Goal: Task Accomplishment & Management: Manage account settings

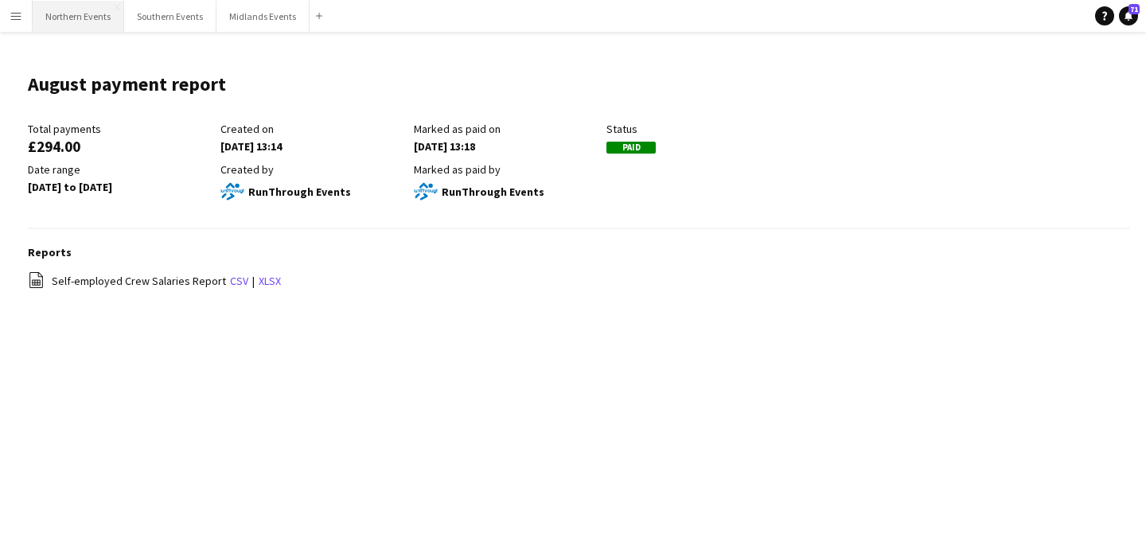
click at [68, 18] on button "Northern Events Close" at bounding box center [79, 16] width 92 height 31
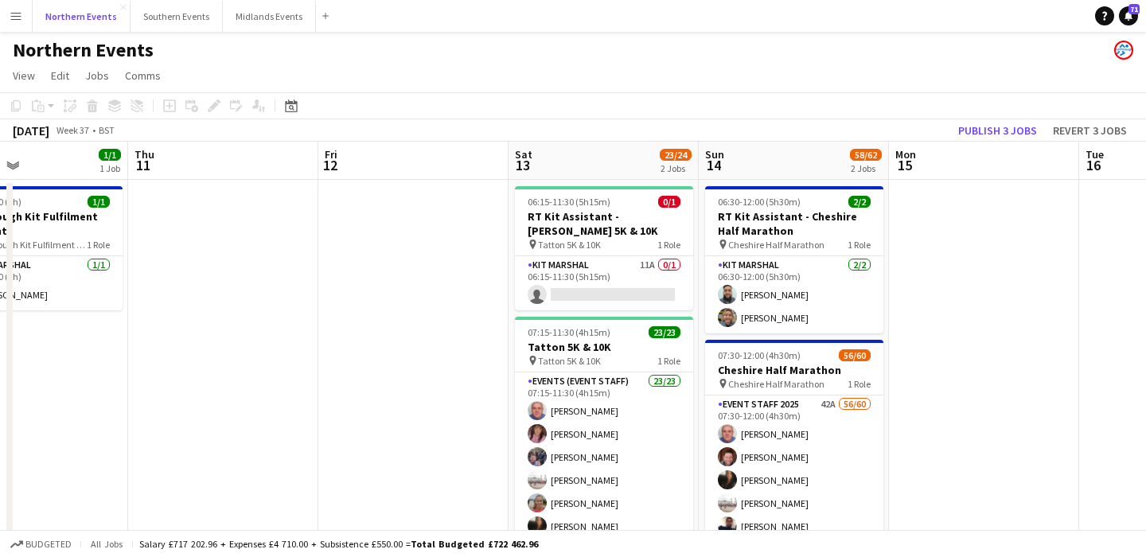
scroll to position [0, 447]
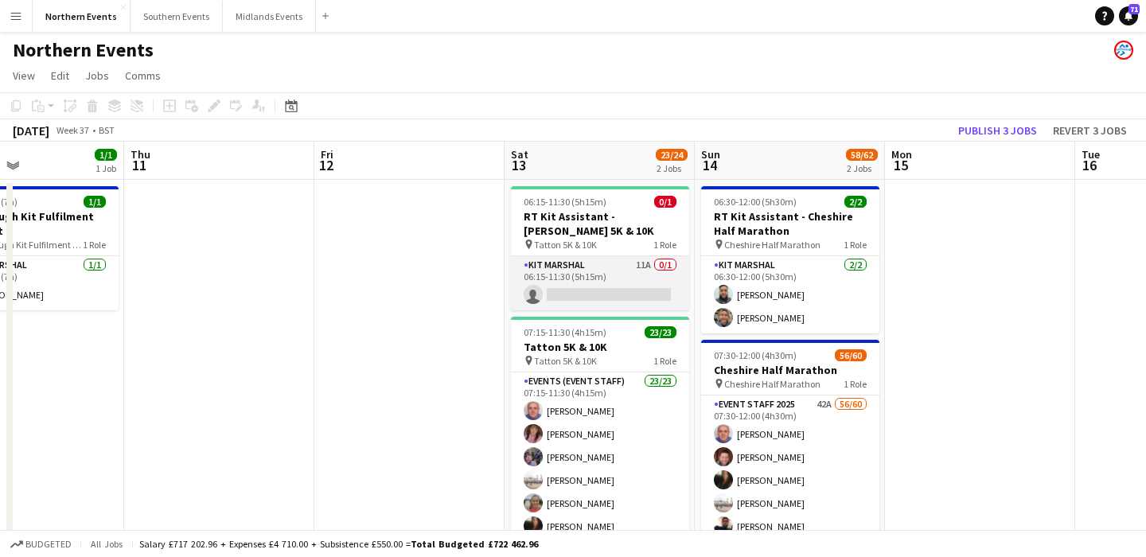
click at [647, 287] on app-card-role "Kit Marshal 11A 0/1 06:15-11:30 (5h15m) single-neutral-actions" at bounding box center [600, 283] width 178 height 54
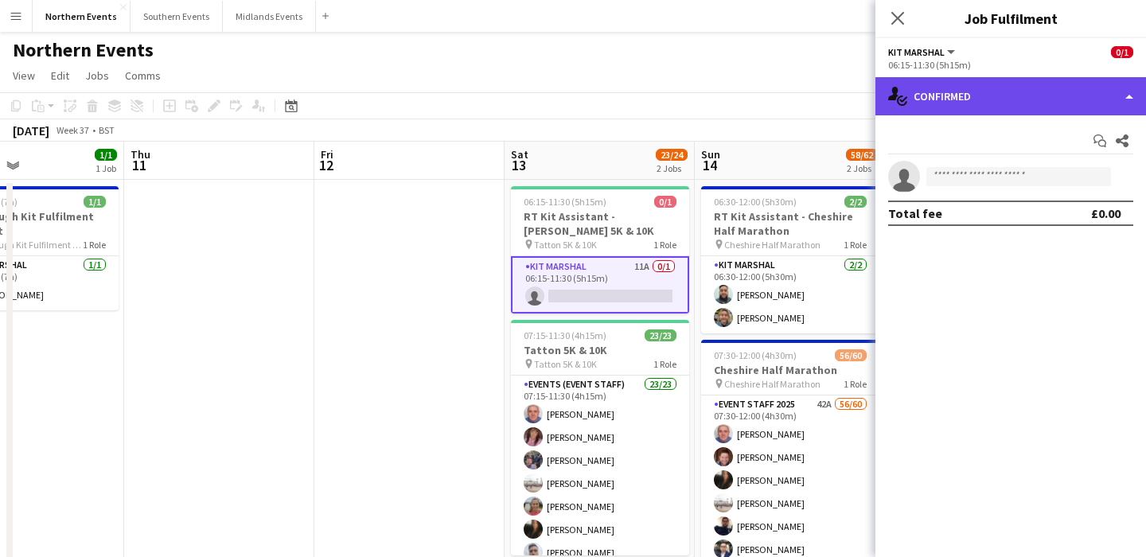
click at [962, 98] on div "single-neutral-actions-check-2 Confirmed" at bounding box center [1011, 96] width 271 height 38
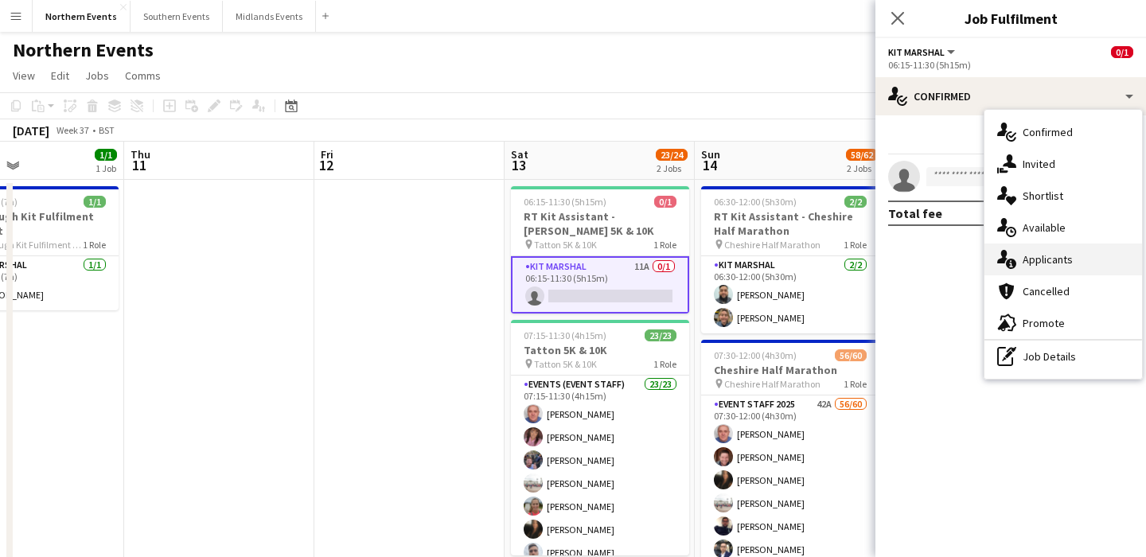
click at [1072, 257] on div "single-neutral-actions-information Applicants" at bounding box center [1064, 260] width 158 height 32
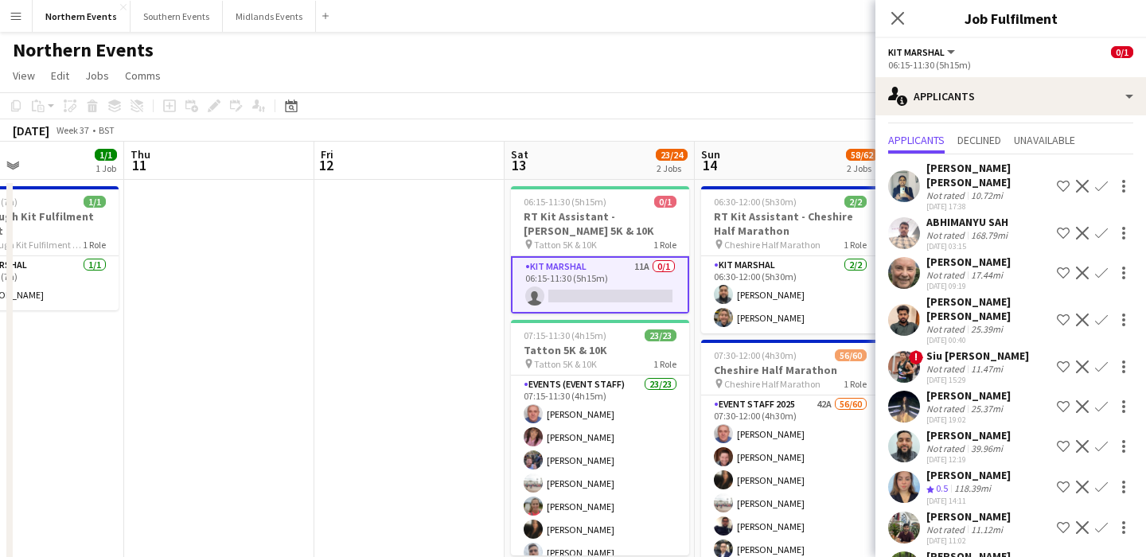
scroll to position [46, 0]
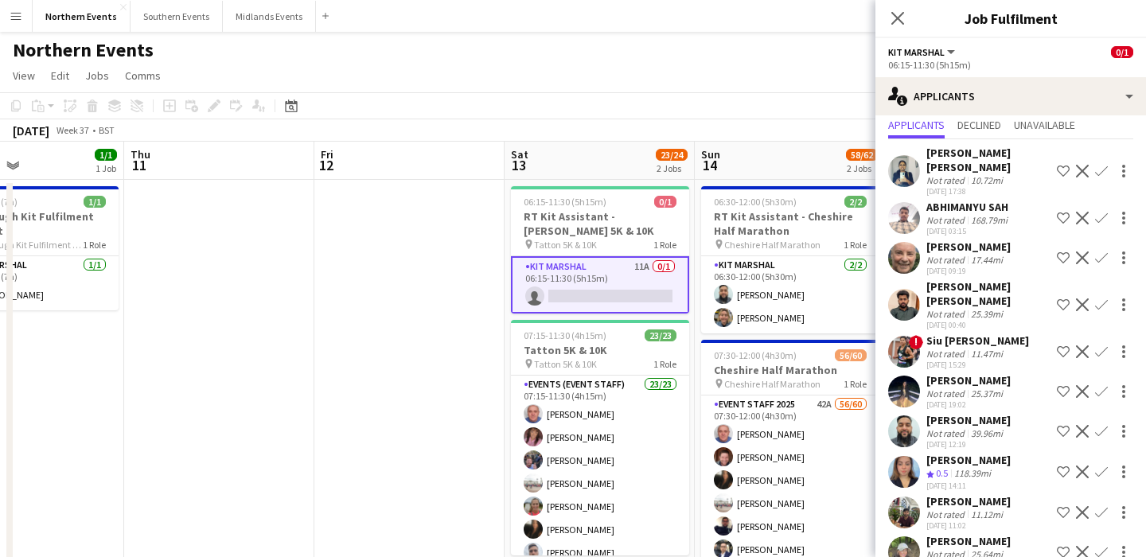
click at [1106, 425] on app-icon "Confirm" at bounding box center [1101, 431] width 13 height 13
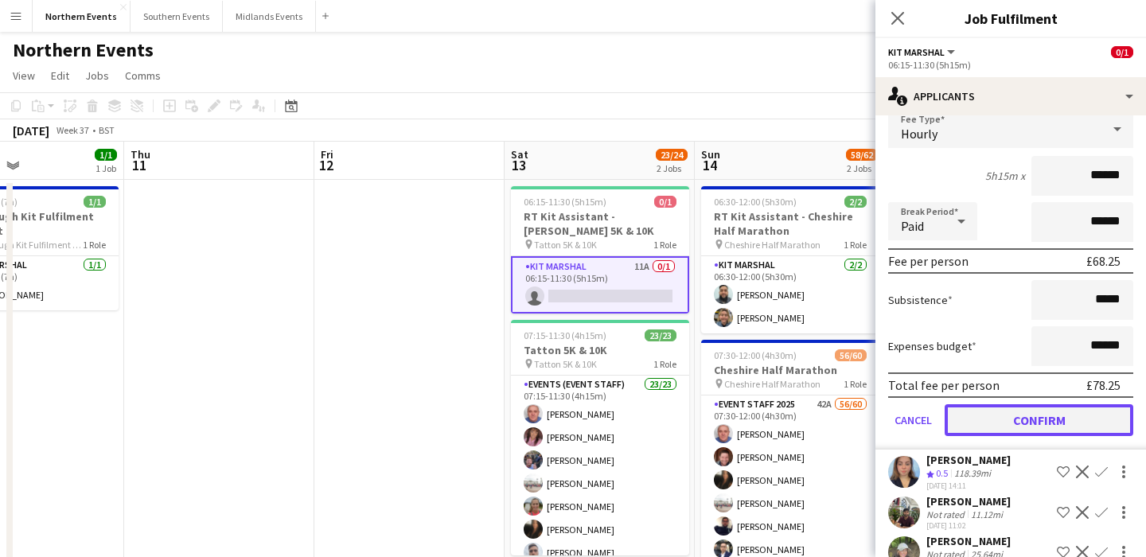
click at [1041, 404] on button "Confirm" at bounding box center [1039, 420] width 189 height 32
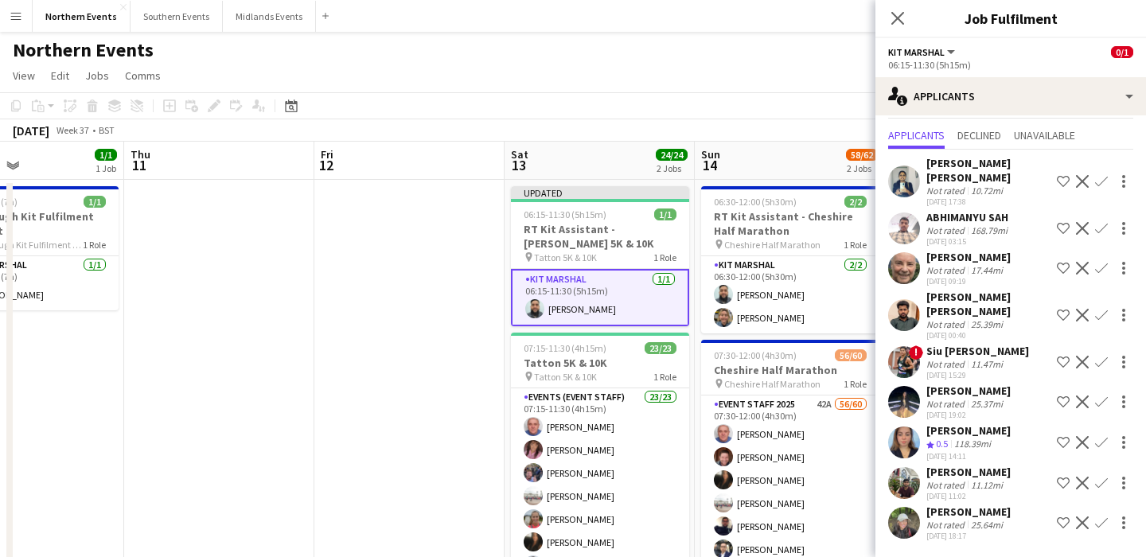
scroll to position [6, 0]
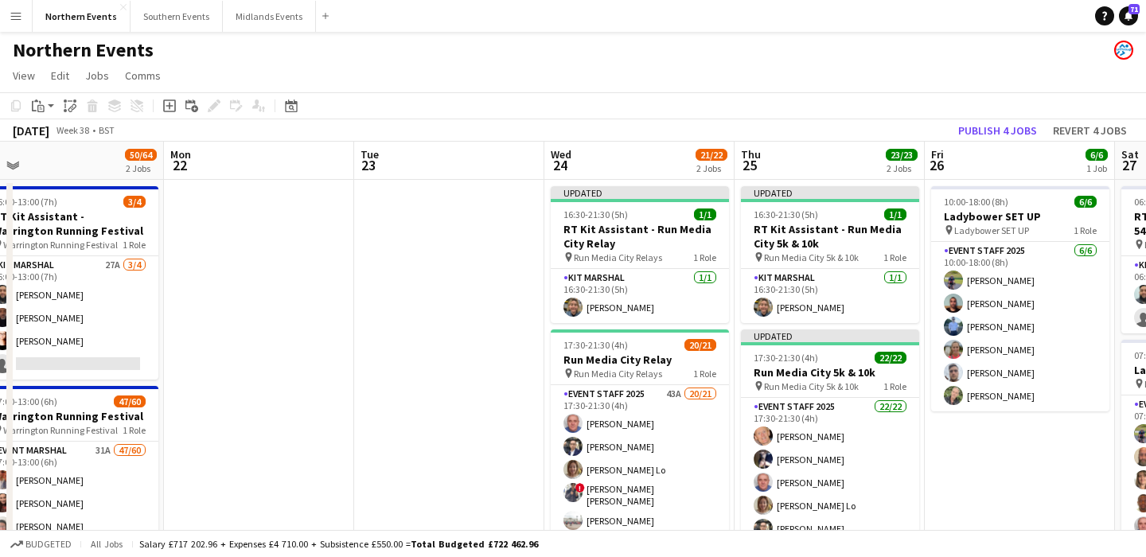
scroll to position [0, 603]
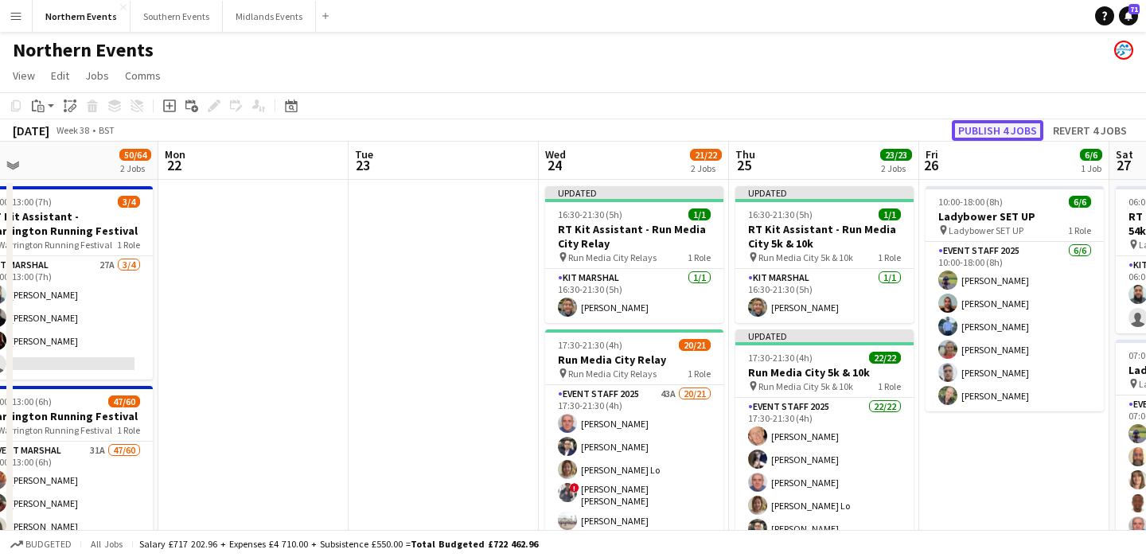
click at [981, 135] on button "Publish 4 jobs" at bounding box center [998, 130] width 92 height 21
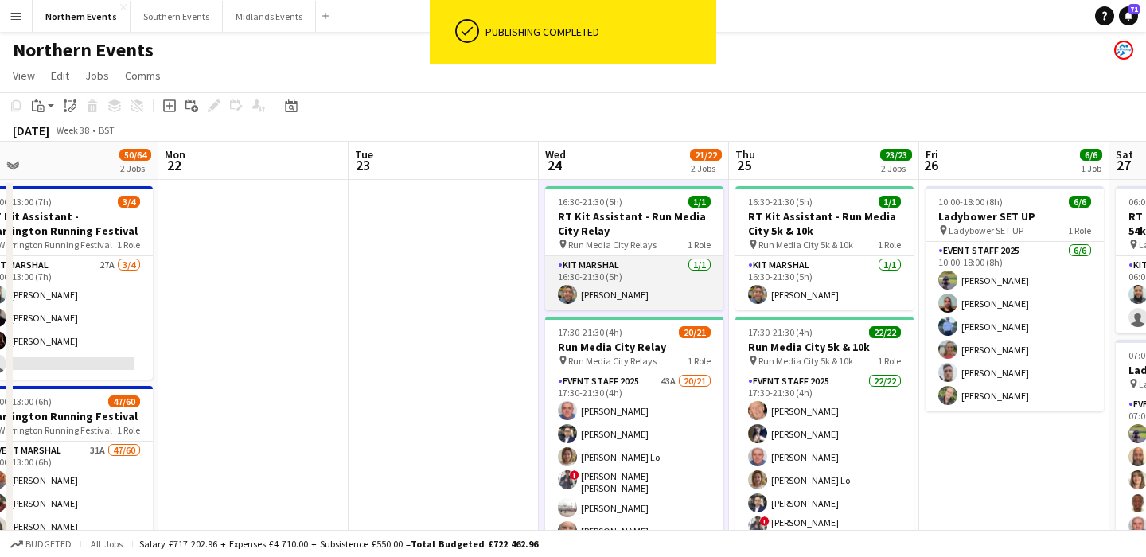
click at [621, 290] on app-card-role "Kit Marshal [DATE] 16:30-21:30 (5h) [PERSON_NAME]" at bounding box center [634, 283] width 178 height 54
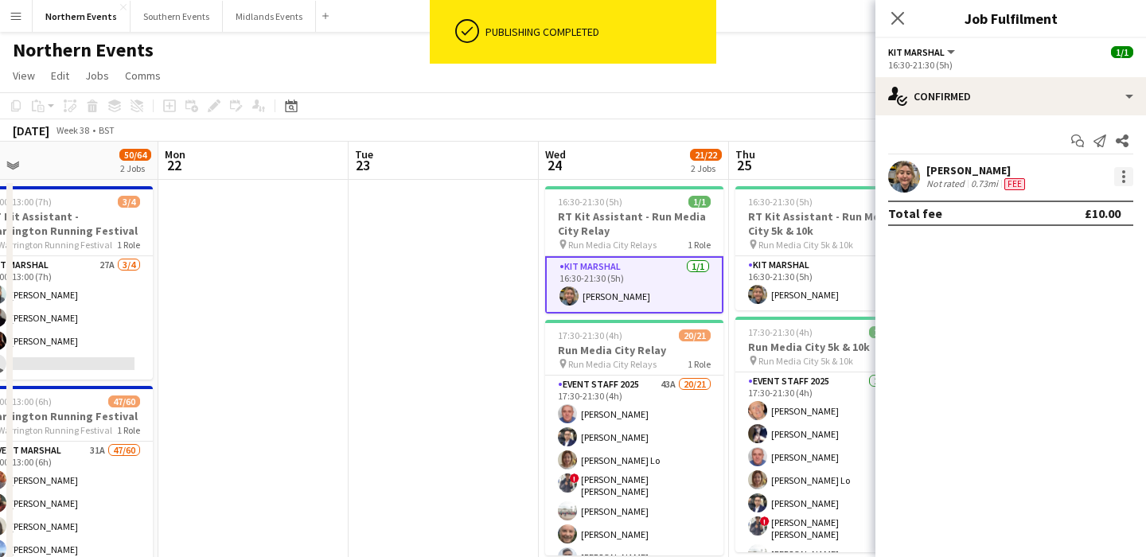
click at [1129, 179] on div at bounding box center [1124, 176] width 19 height 19
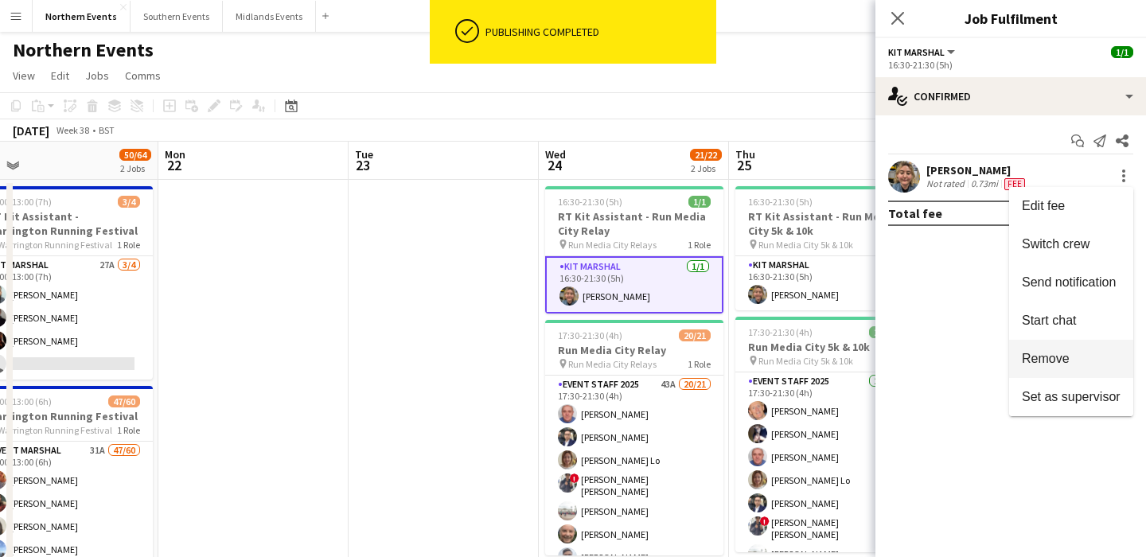
click at [1033, 357] on span "Remove" at bounding box center [1046, 359] width 48 height 14
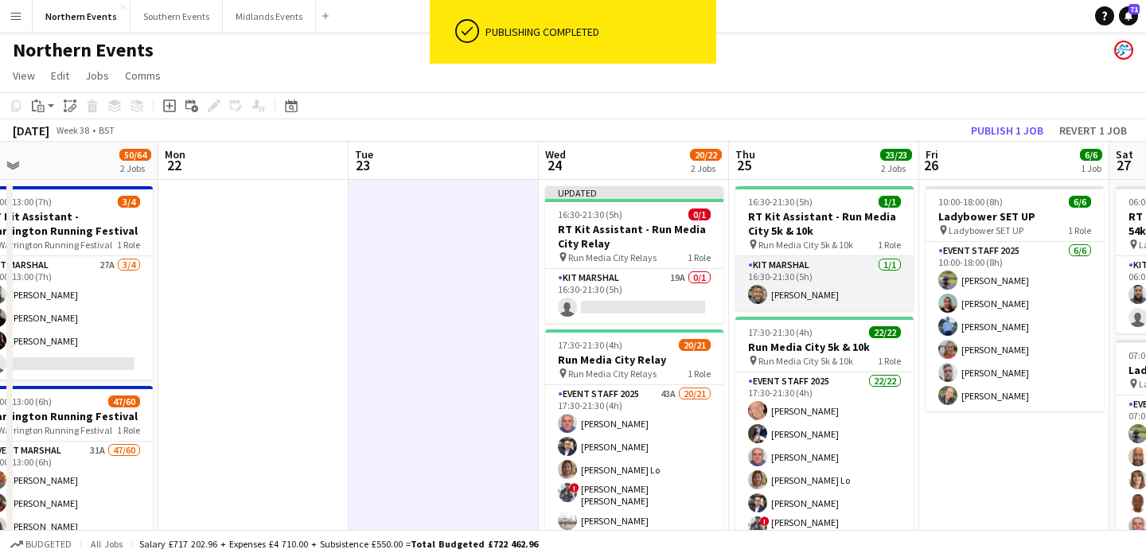
click at [833, 289] on app-card-role "Kit Marshal [DATE] 16:30-21:30 (5h) [PERSON_NAME]" at bounding box center [825, 283] width 178 height 54
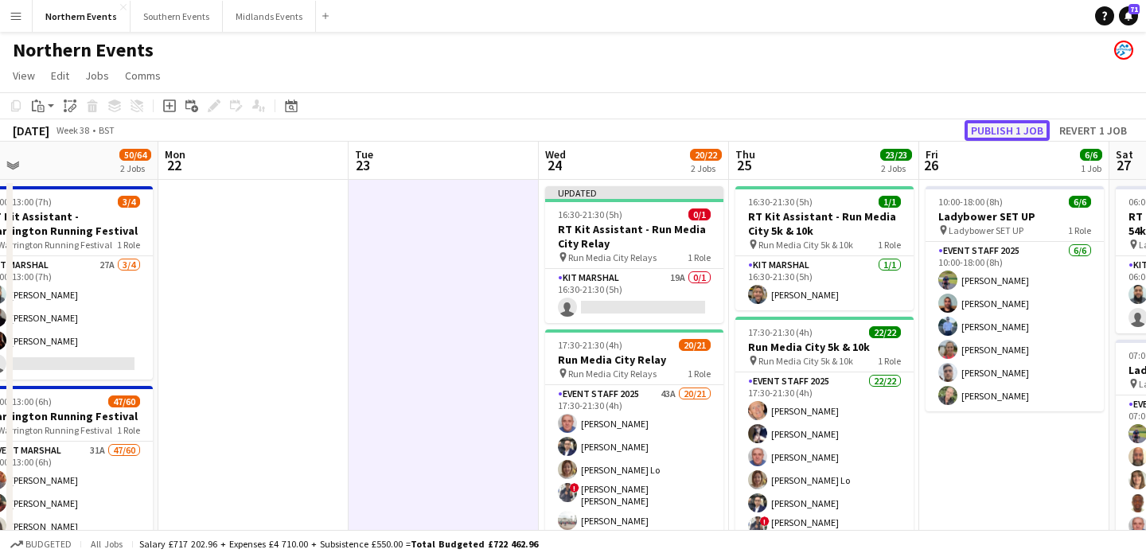
click at [986, 131] on button "Publish 1 job" at bounding box center [1007, 130] width 85 height 21
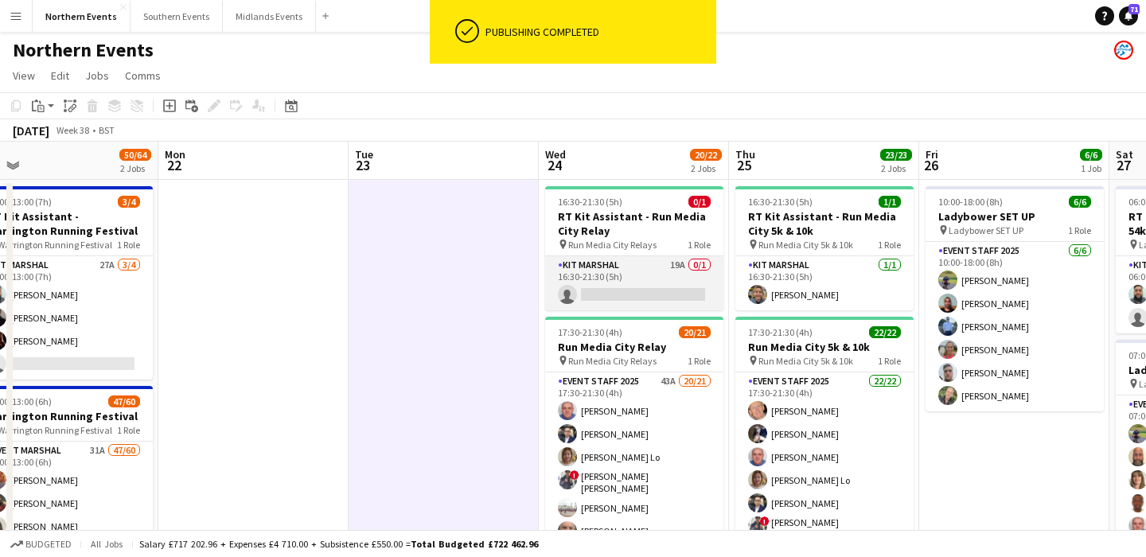
click at [640, 280] on app-card-role "Kit Marshal 19A 0/1 16:30-21:30 (5h) single-neutral-actions" at bounding box center [634, 283] width 178 height 54
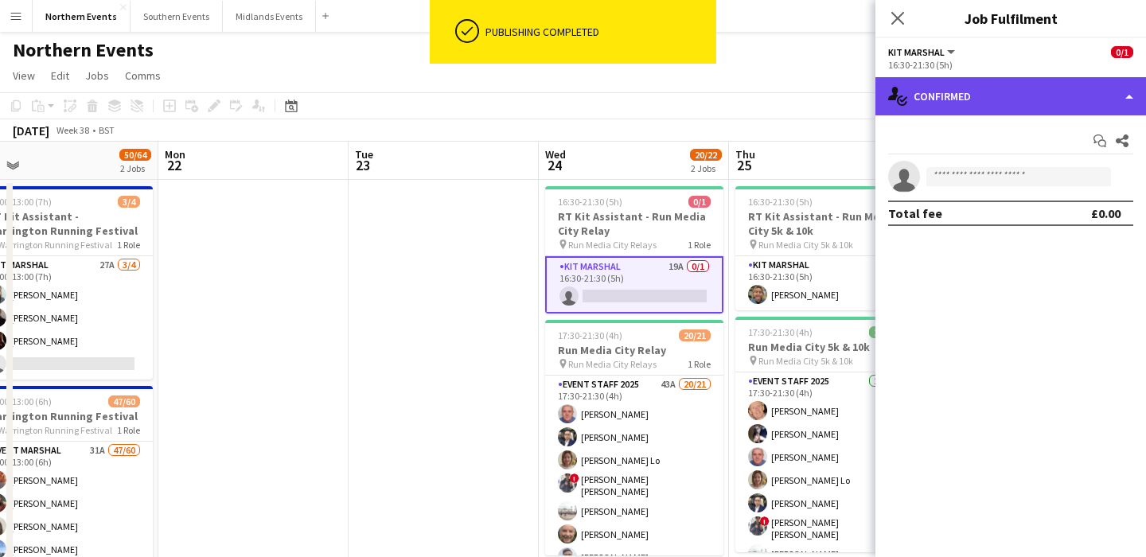
click at [1028, 99] on div "single-neutral-actions-check-2 Confirmed" at bounding box center [1011, 96] width 271 height 38
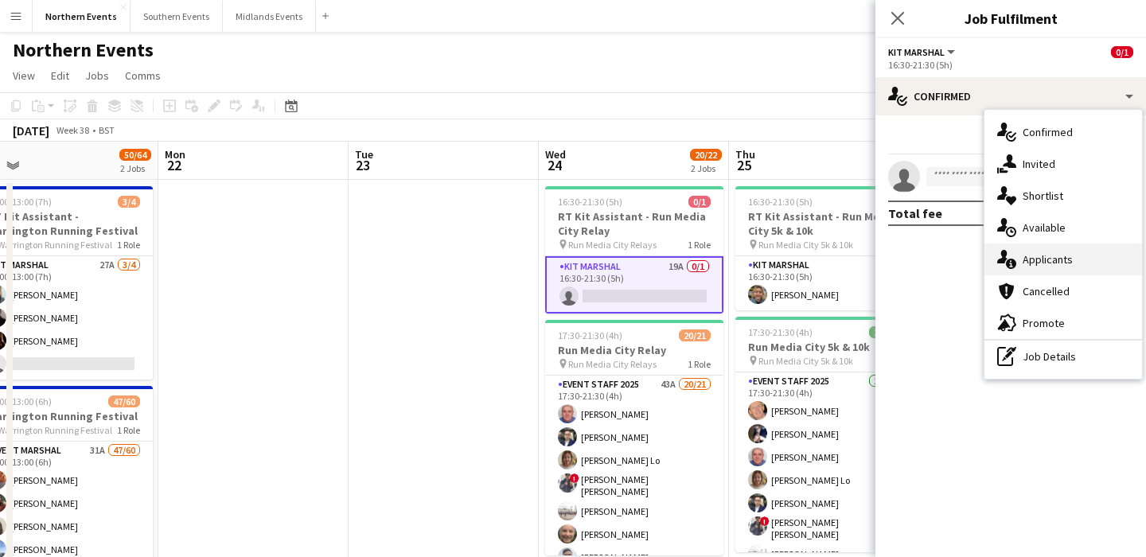
click at [1053, 269] on div "single-neutral-actions-information Applicants" at bounding box center [1064, 260] width 158 height 32
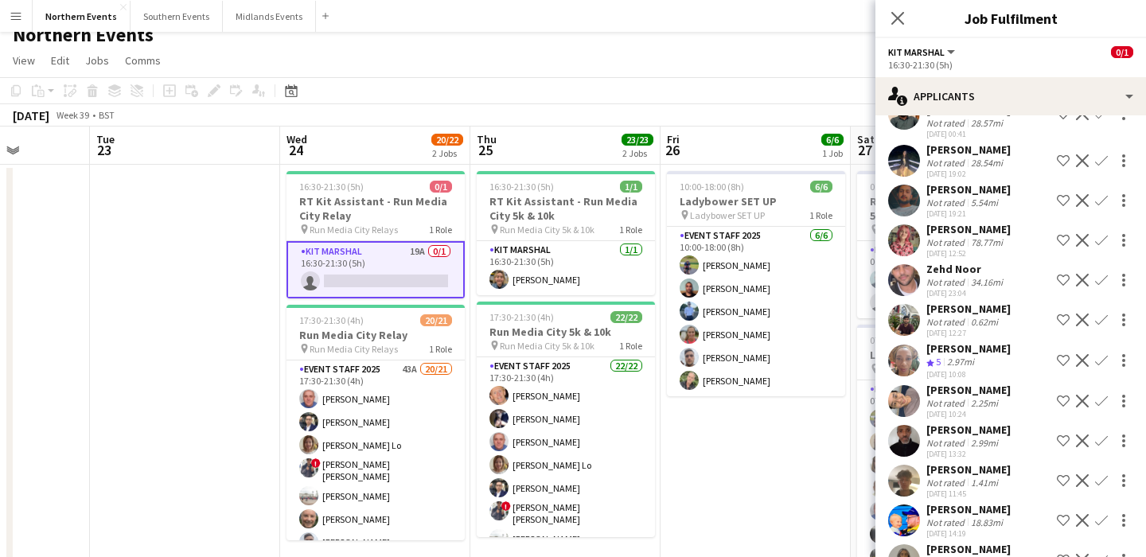
scroll to position [211, 0]
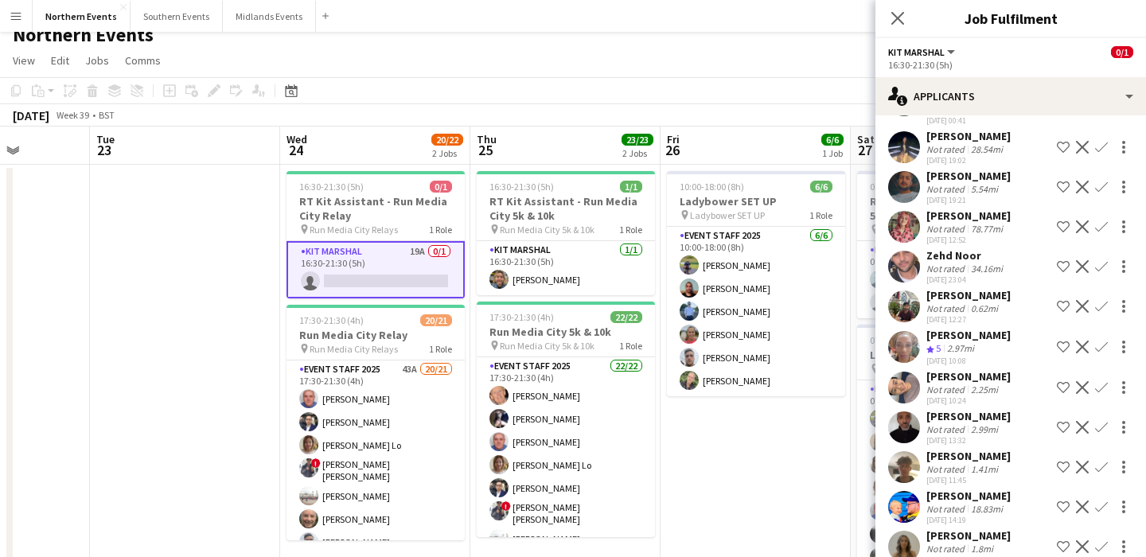
click at [1105, 341] on app-icon "Confirm" at bounding box center [1101, 347] width 13 height 13
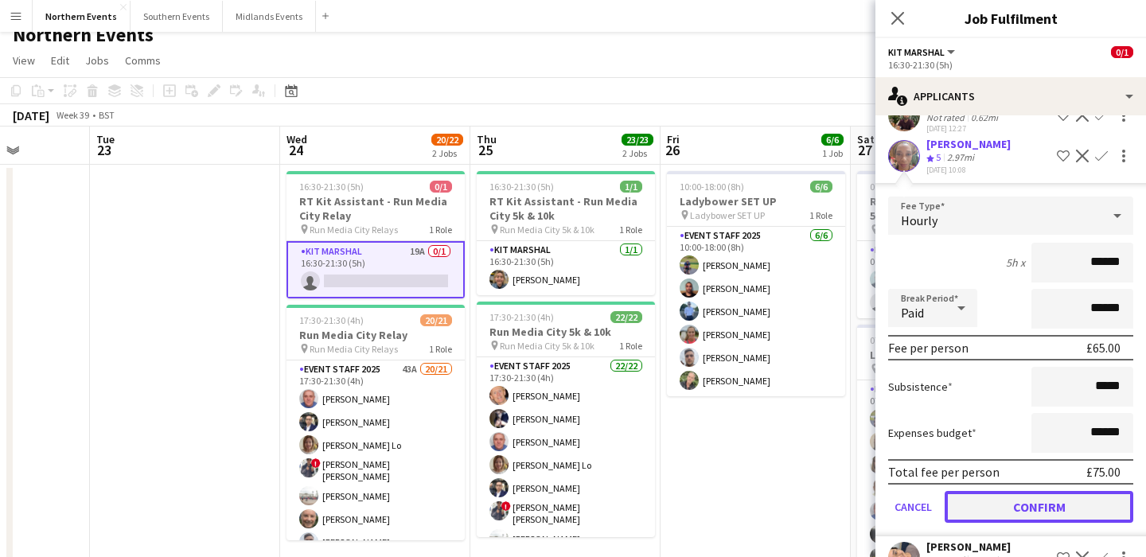
click at [1021, 497] on button "Confirm" at bounding box center [1039, 507] width 189 height 32
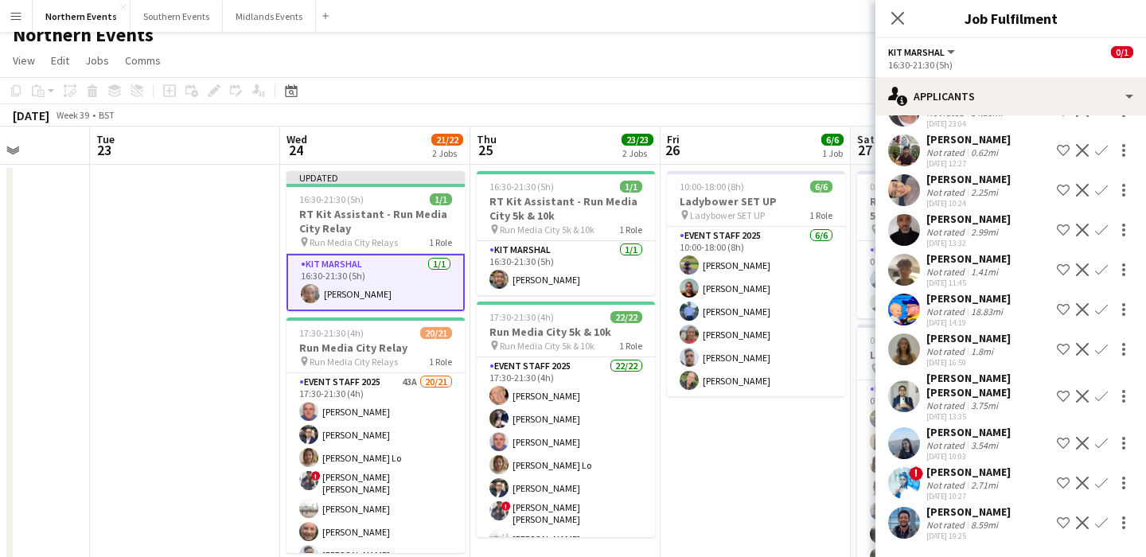
scroll to position [338, 0]
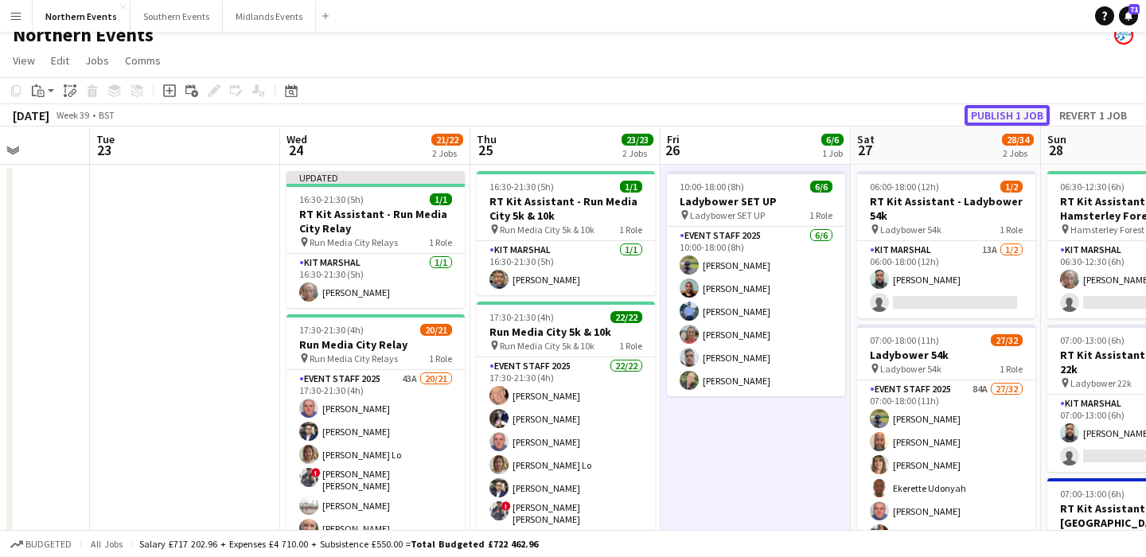
click at [987, 115] on button "Publish 1 job" at bounding box center [1007, 115] width 85 height 21
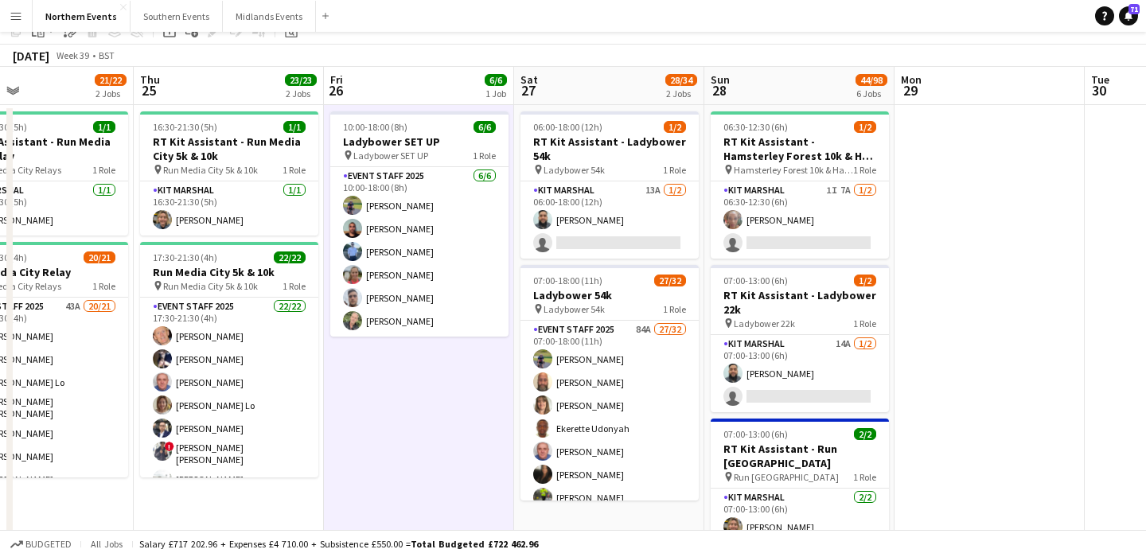
scroll to position [0, 0]
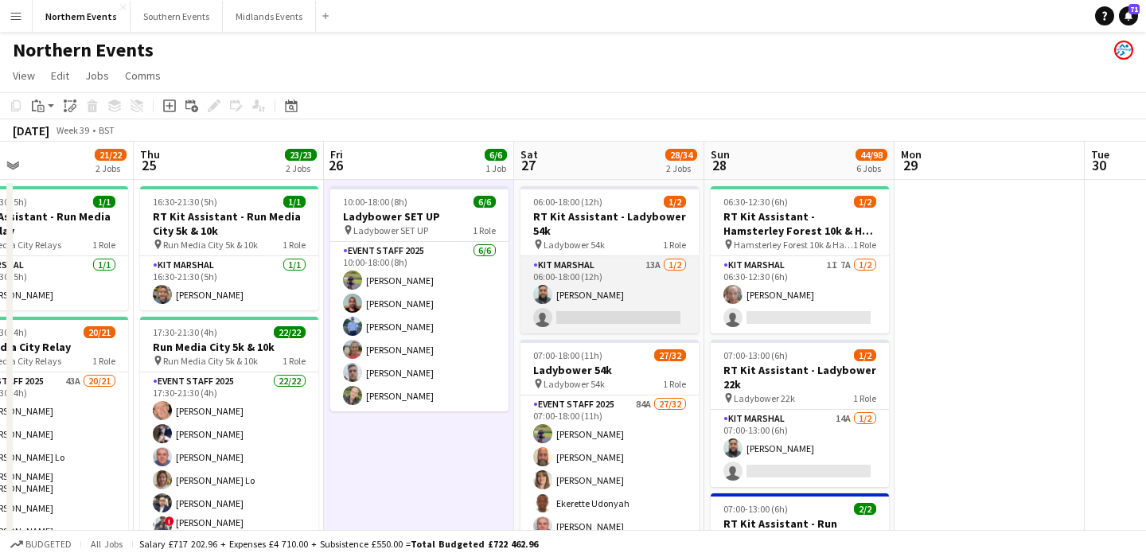
click at [582, 274] on app-card-role "Kit Marshal 13A [DATE] 06:00-18:00 (12h) [PERSON_NAME] single-neutral-actions" at bounding box center [610, 294] width 178 height 77
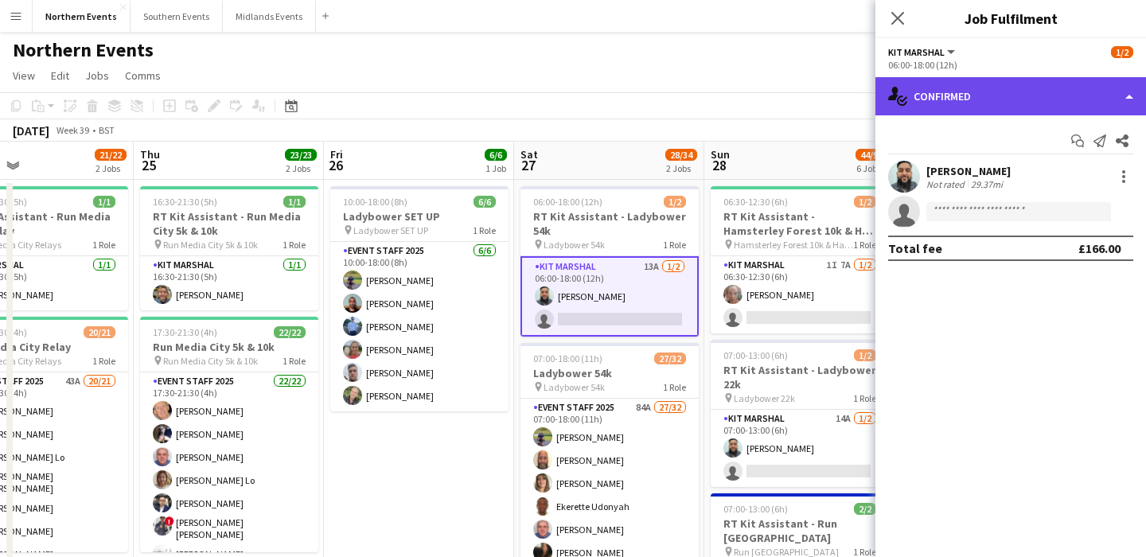
click at [1002, 96] on div "single-neutral-actions-check-2 Confirmed" at bounding box center [1011, 96] width 271 height 38
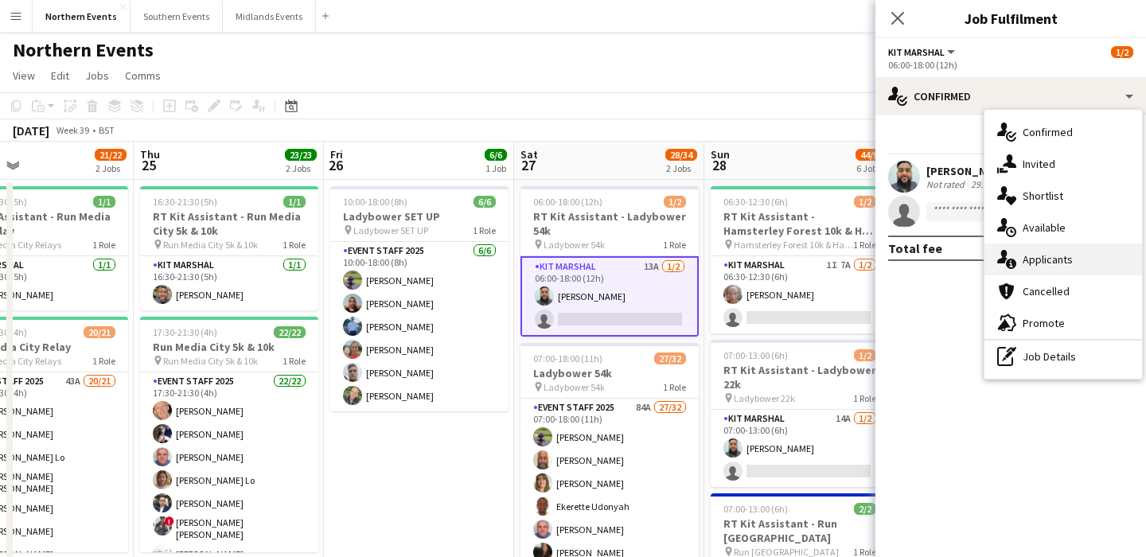
click at [1036, 265] on div "single-neutral-actions-information Applicants" at bounding box center [1064, 260] width 158 height 32
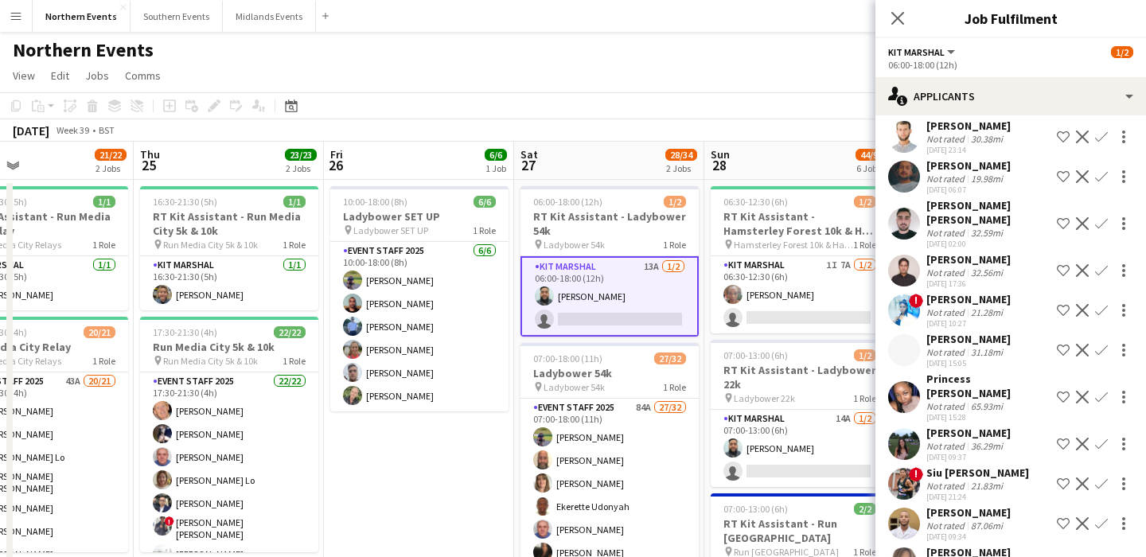
scroll to position [165, 0]
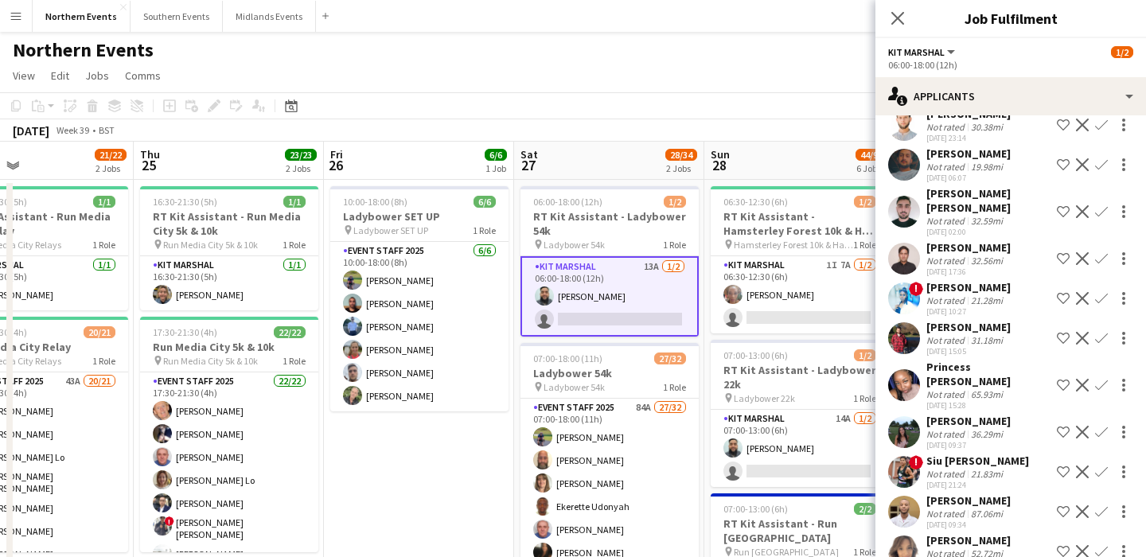
click at [1106, 379] on app-icon "Confirm" at bounding box center [1101, 385] width 13 height 13
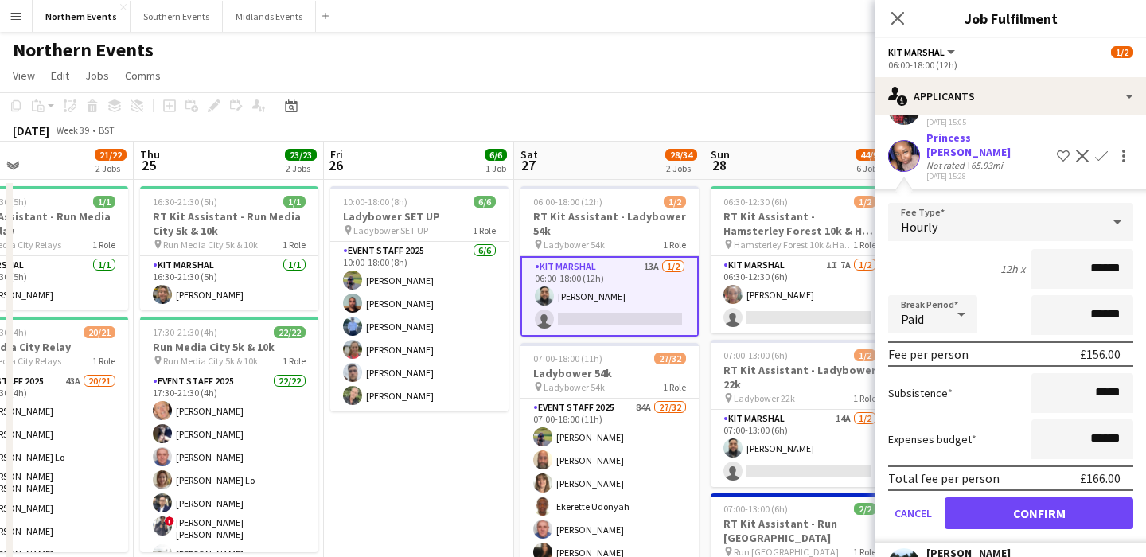
scroll to position [526, 0]
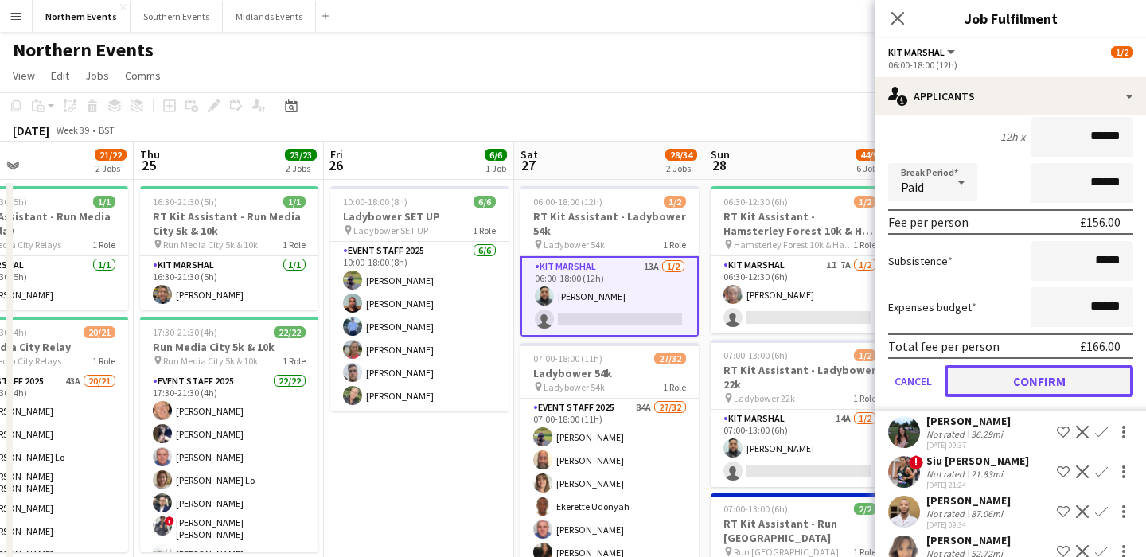
click at [1006, 365] on button "Confirm" at bounding box center [1039, 381] width 189 height 32
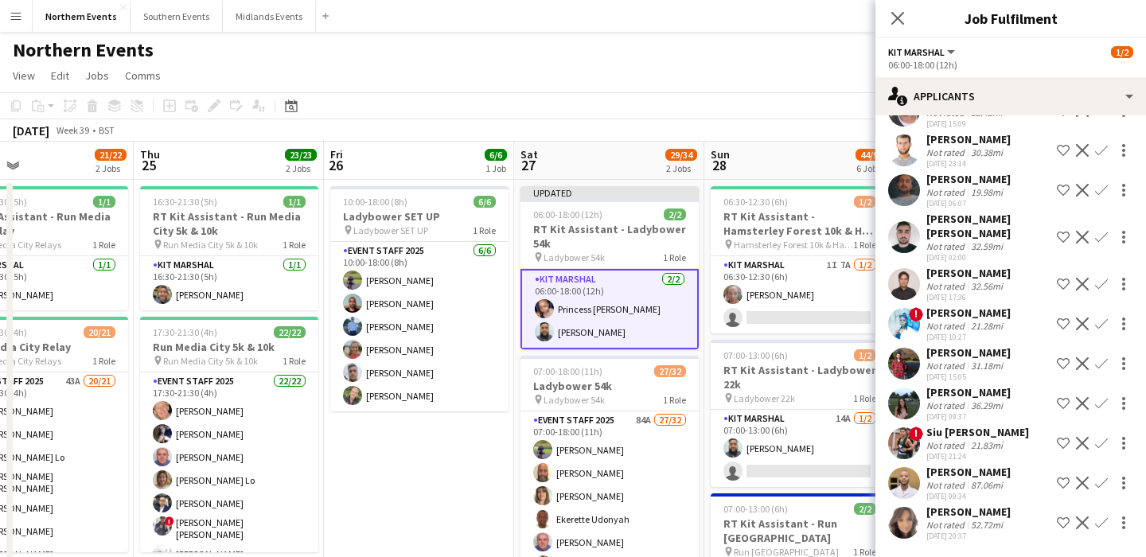
scroll to position [125, 0]
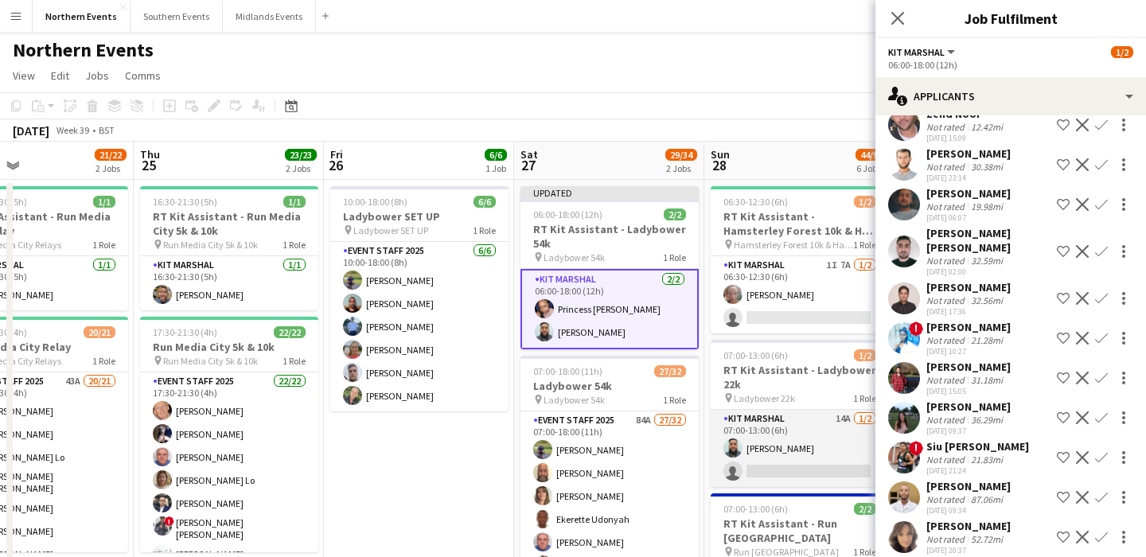
click at [798, 447] on app-card-role "Kit Marshal 14A [DATE] 07:00-13:00 (6h) [PERSON_NAME] single-neutral-actions" at bounding box center [800, 448] width 178 height 77
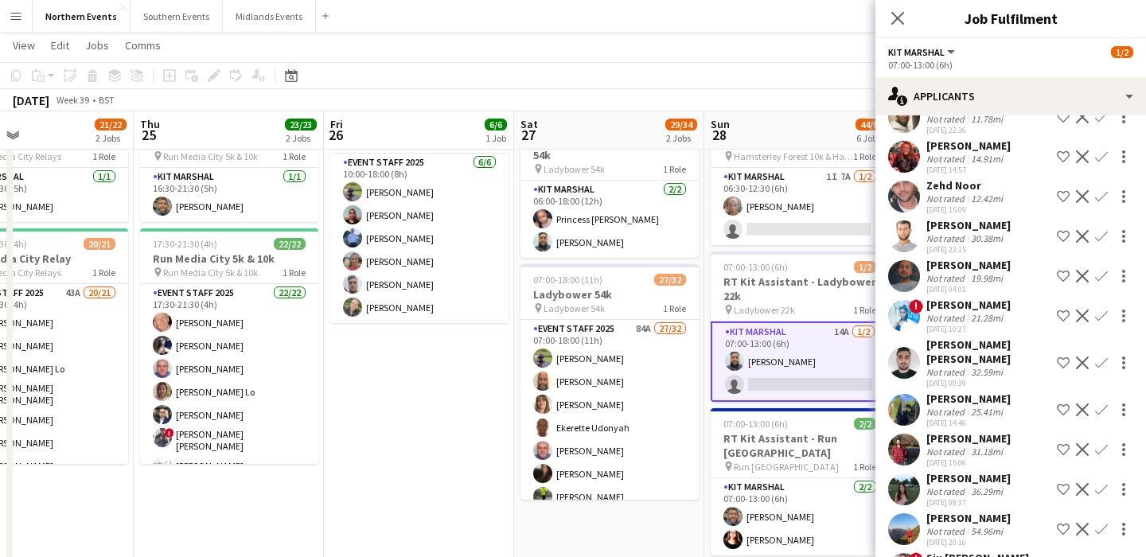
scroll to position [79, 0]
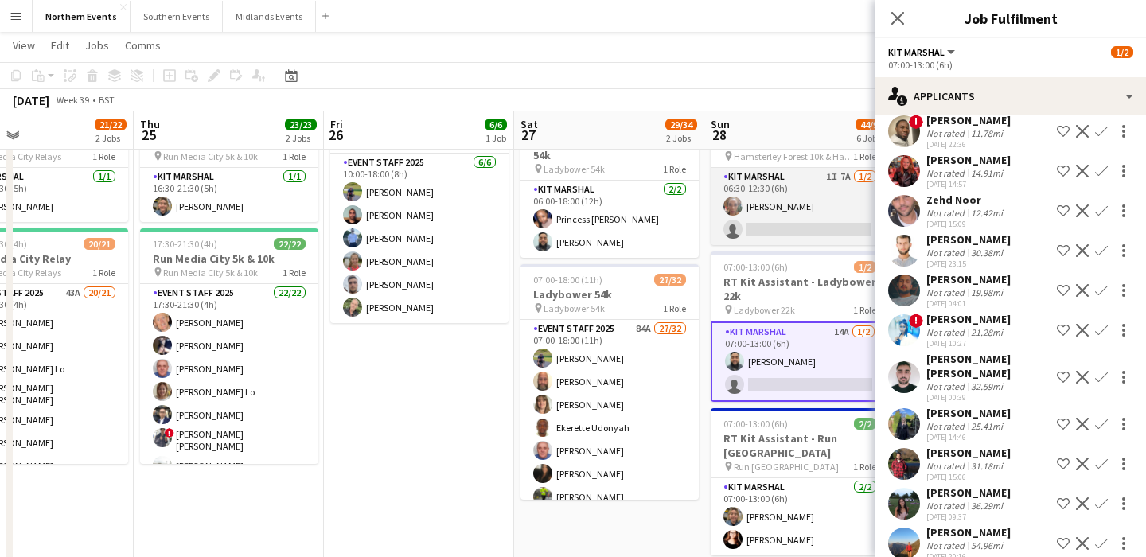
click at [795, 209] on app-card-role "Kit Marshal 1I 7A [DATE] 06:30-12:30 (6h) [PERSON_NAME] single-neutral-actions" at bounding box center [800, 206] width 178 height 77
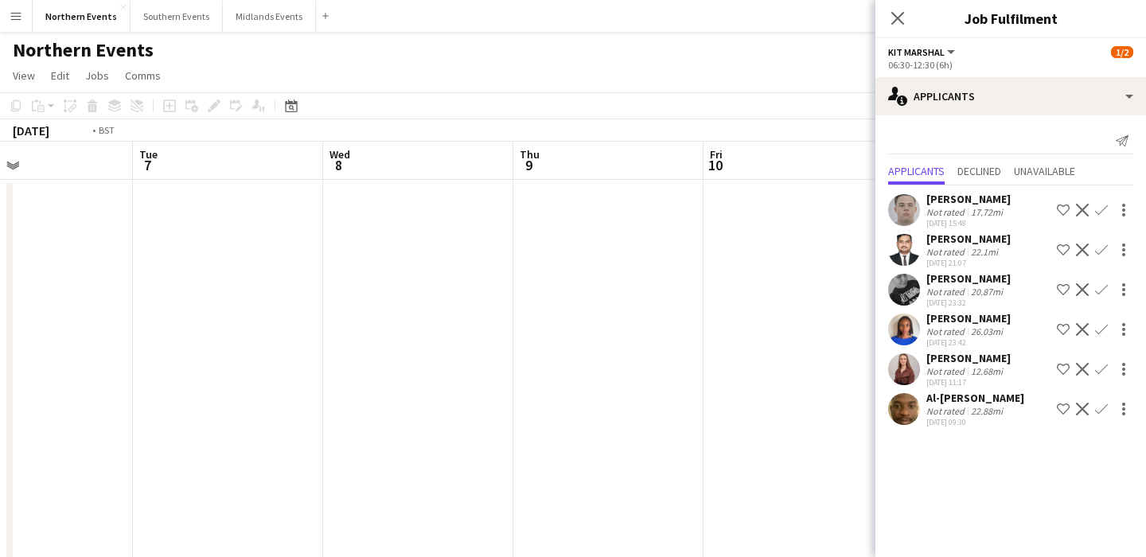
scroll to position [0, 328]
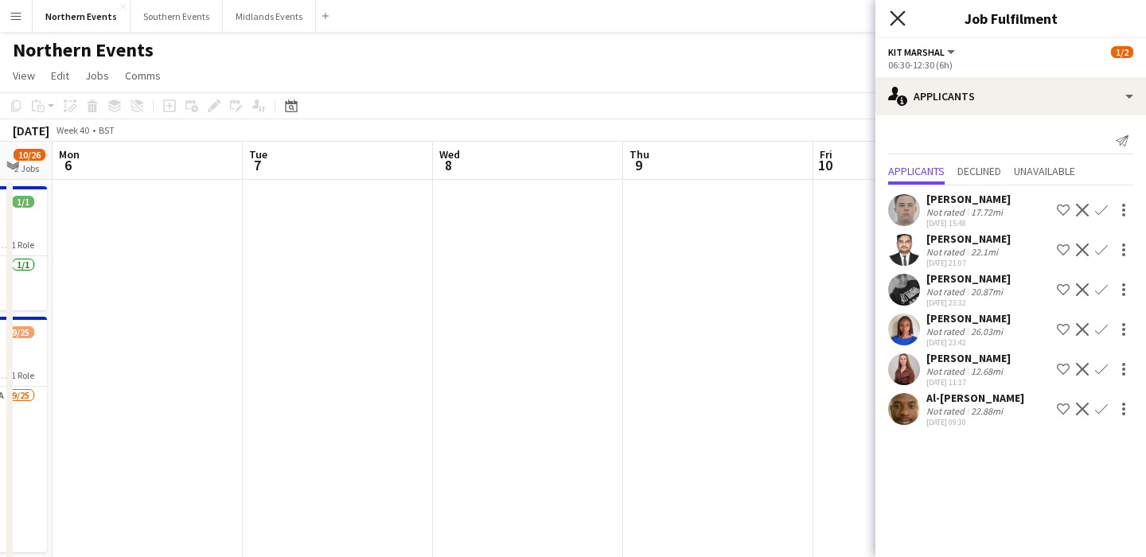
click at [900, 20] on icon at bounding box center [897, 17] width 15 height 15
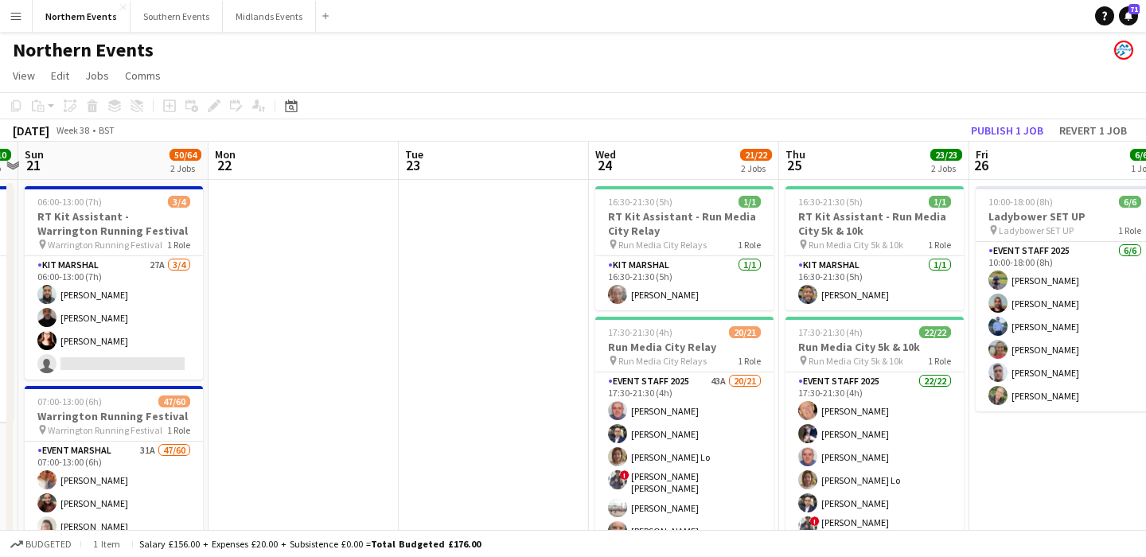
scroll to position [0, 337]
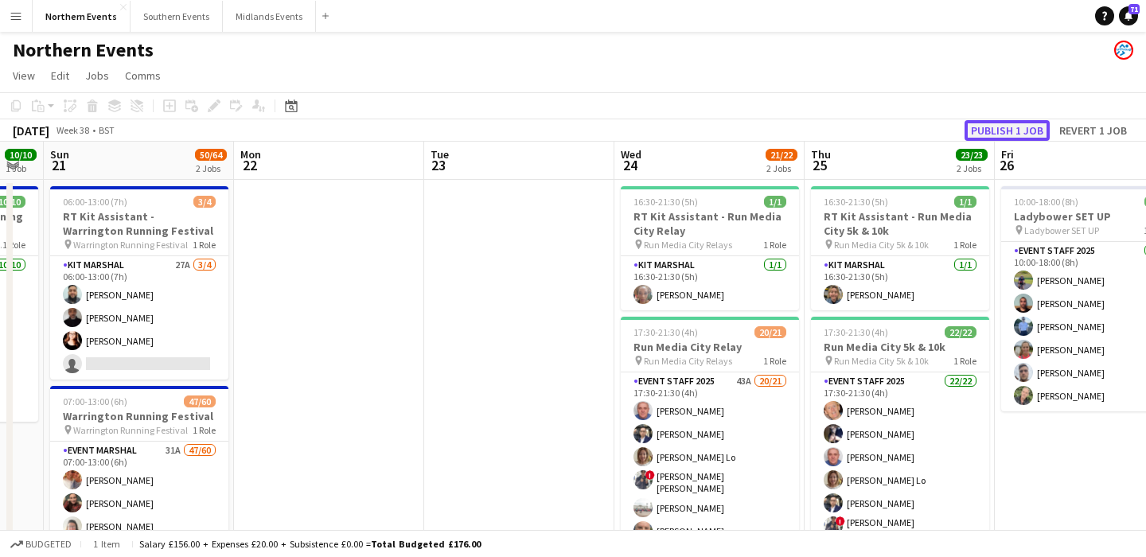
click at [982, 131] on button "Publish 1 job" at bounding box center [1007, 130] width 85 height 21
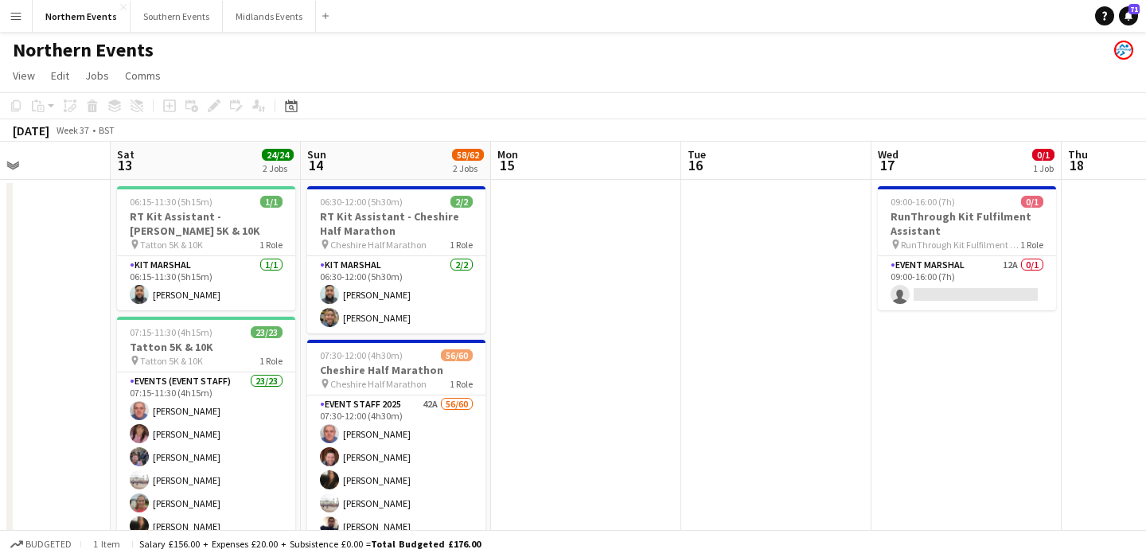
scroll to position [0, 385]
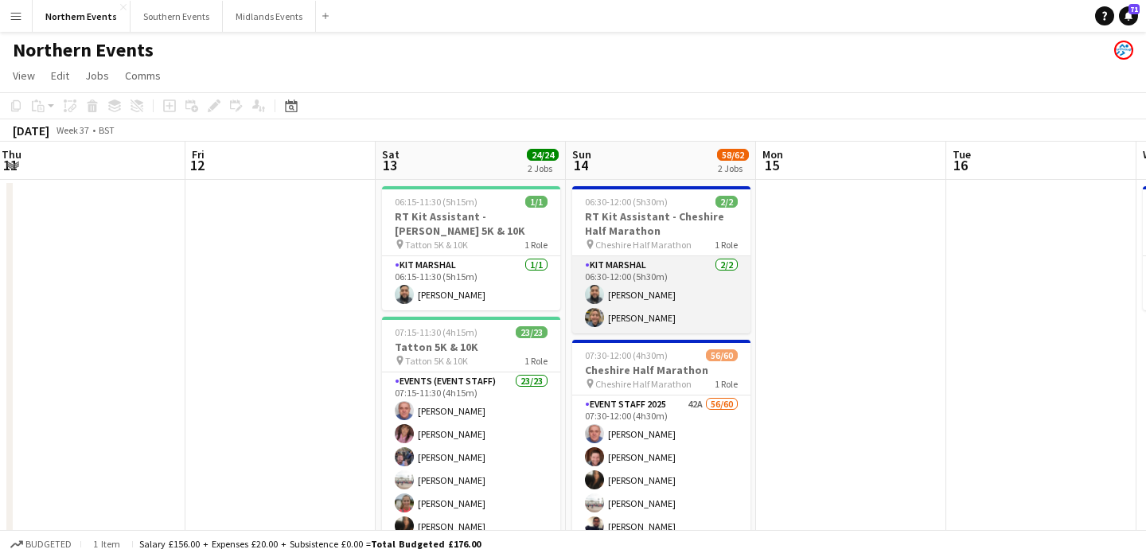
click at [703, 303] on app-card-role "Kit Marshal [DATE] 06:30-12:00 (5h30m) [PERSON_NAME] [PERSON_NAME]" at bounding box center [661, 294] width 178 height 77
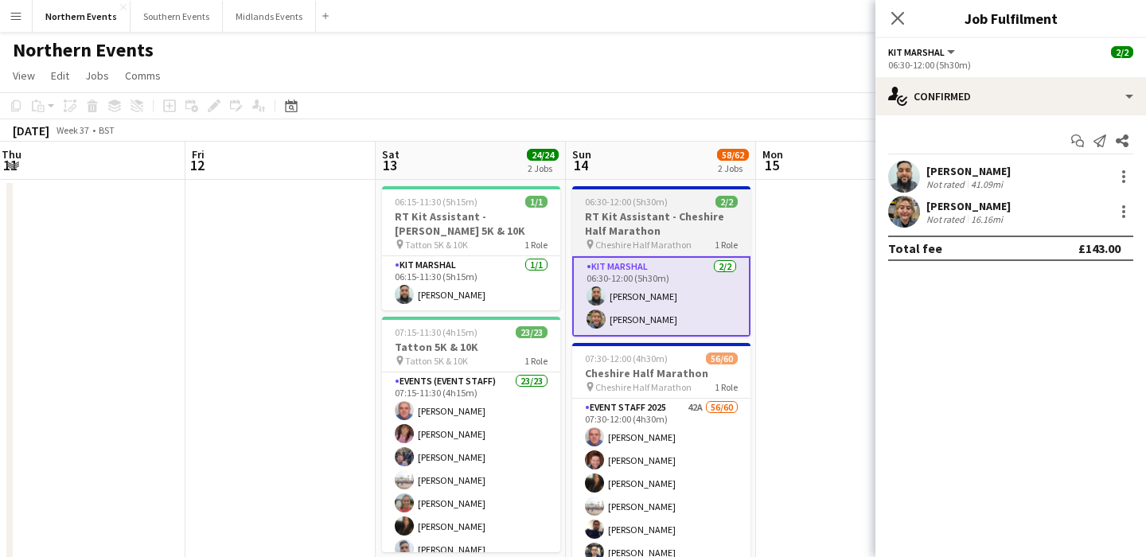
click at [700, 232] on h3 "RT Kit Assistant - Cheshire Half Marathon" at bounding box center [661, 223] width 178 height 29
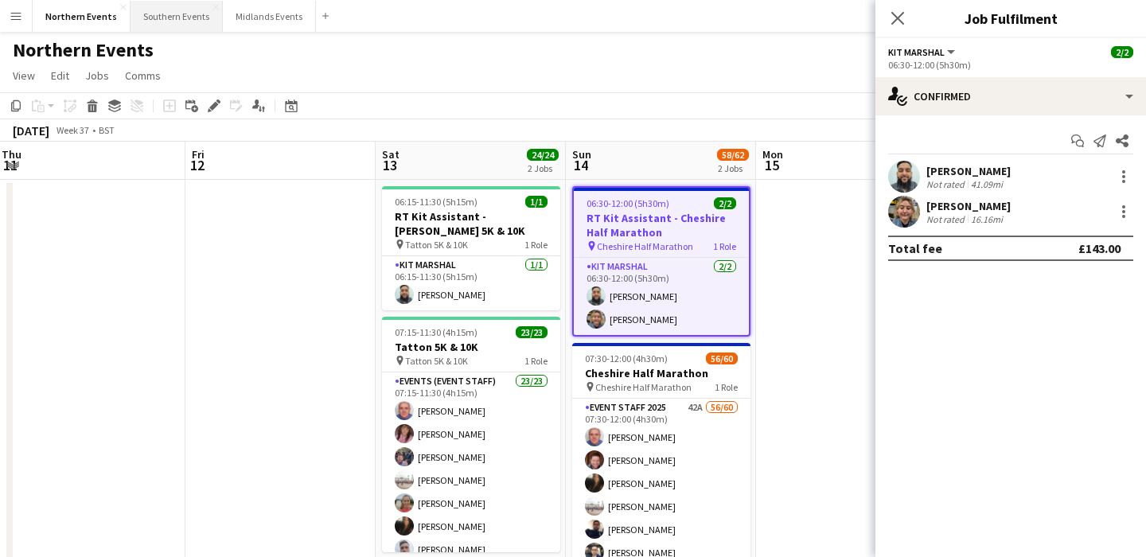
click at [175, 18] on button "Southern Events Close" at bounding box center [177, 16] width 92 height 31
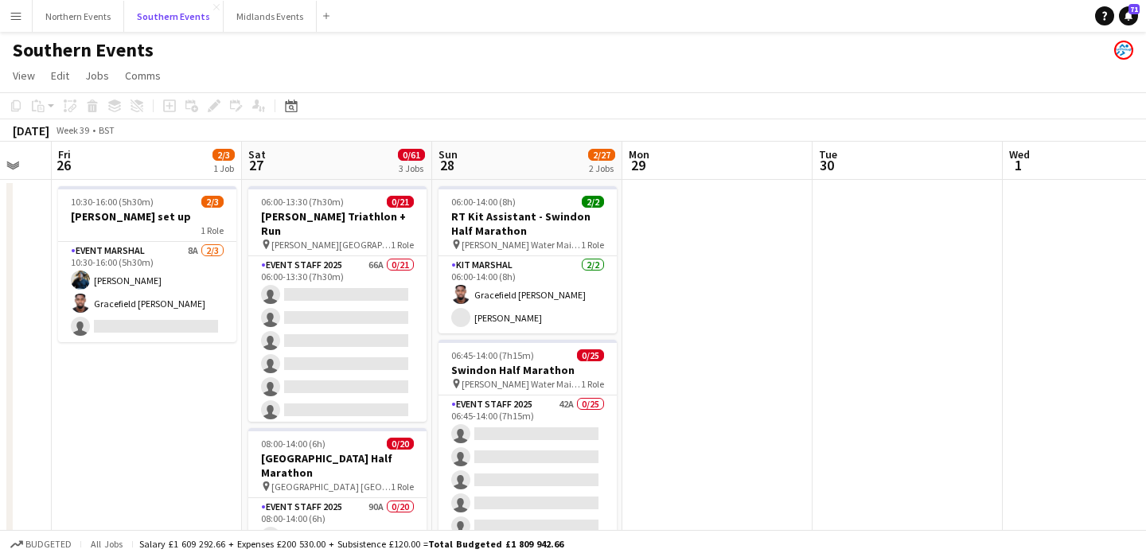
scroll to position [0, 749]
